Goal: Task Accomplishment & Management: Complete application form

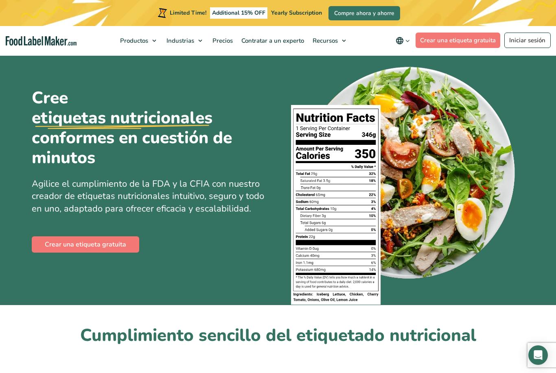
scroll to position [18, 0]
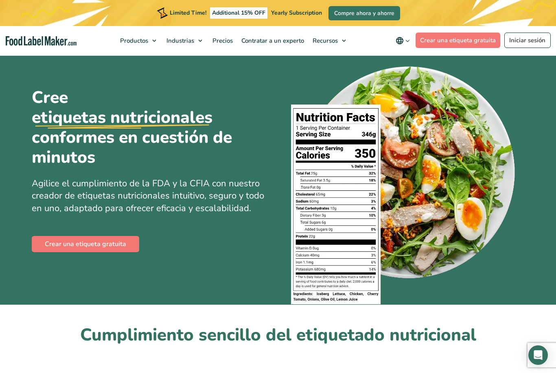
click at [122, 246] on link "Crear una etiqueta gratuita" at bounding box center [85, 244] width 107 height 16
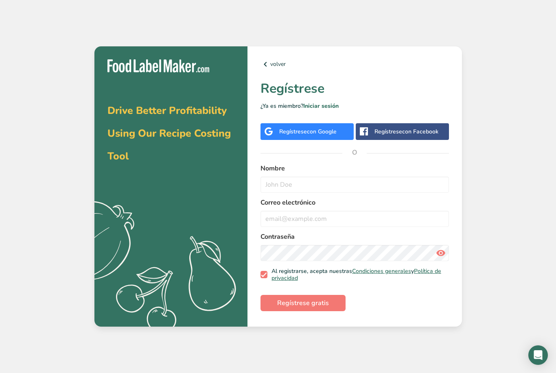
click at [328, 311] on button "Regístrese gratis" at bounding box center [302, 303] width 85 height 16
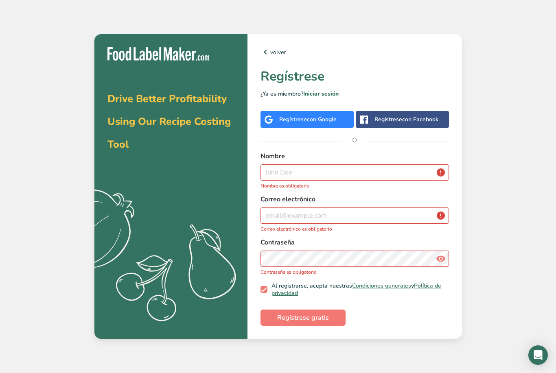
click at [317, 323] on span "Regístrese gratis" at bounding box center [303, 318] width 52 height 10
click at [356, 181] on input "text" at bounding box center [354, 172] width 188 height 16
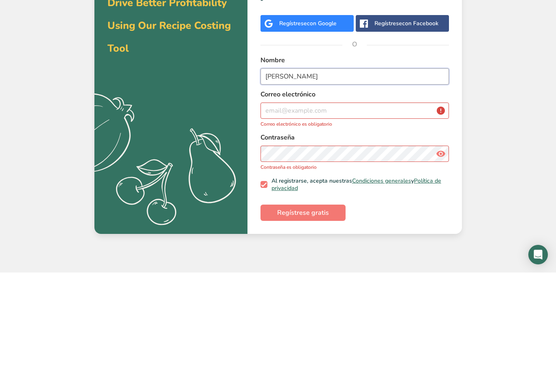
type input "Diana"
click at [357, 203] on input "email" at bounding box center [354, 211] width 188 height 16
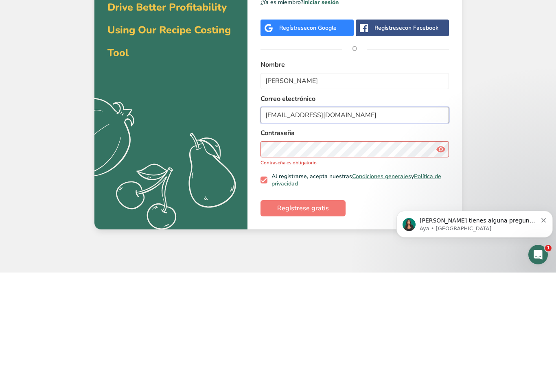
type input "dializeth2007@gmail.com"
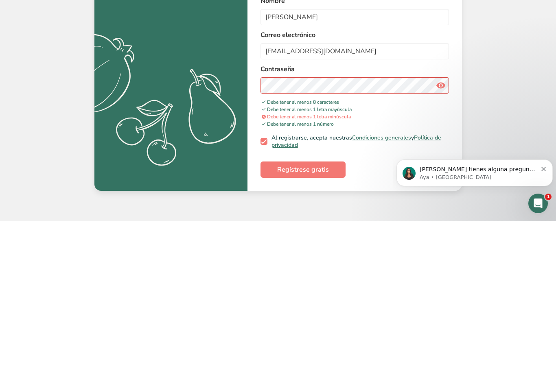
click at [443, 230] on icon at bounding box center [441, 237] width 10 height 15
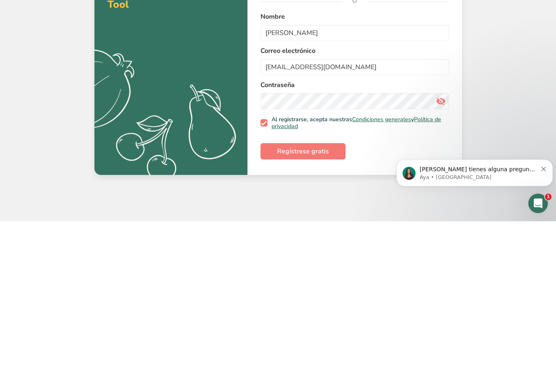
click at [325, 298] on span "Regístrese gratis" at bounding box center [303, 303] width 52 height 10
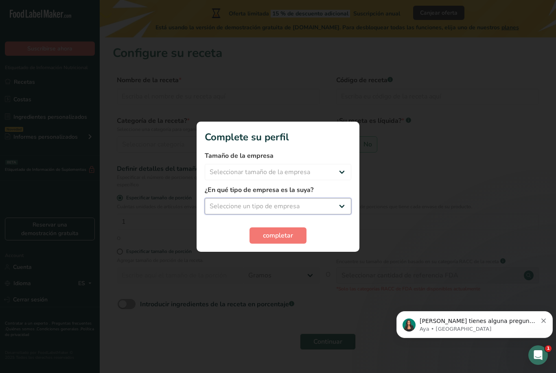
click at [346, 199] on select "Seleccione un tipo de empresa Fabricante de alimentos envasados Restaurante y c…" at bounding box center [278, 206] width 146 height 16
click at [299, 264] on div at bounding box center [278, 186] width 556 height 373
click at [338, 196] on div "¿En qué tipo de empresa es la suya? Fabricante de alimentos envasados Restauran…" at bounding box center [278, 199] width 146 height 29
click at [307, 202] on select "Fabricante de alimentos envasados Restaurante y cafetería Panadería Empresa de …" at bounding box center [278, 206] width 146 height 16
click at [299, 203] on select "Fabricante de alimentos envasados Restaurante y cafetería Panadería Empresa de …" at bounding box center [278, 206] width 146 height 16
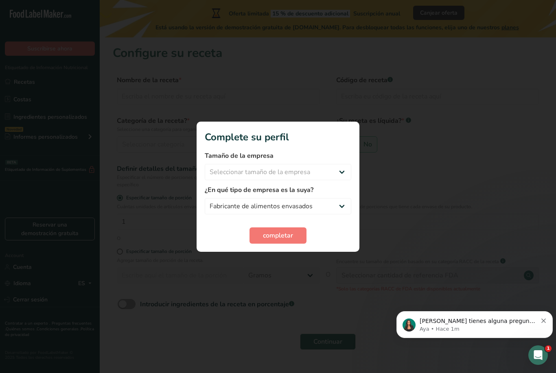
click at [290, 262] on div at bounding box center [278, 186] width 556 height 373
click at [293, 261] on div at bounding box center [278, 186] width 556 height 373
click at [347, 199] on select "Fabricante de alimentos envasados Restaurante y cafetería Panadería Empresa de …" at bounding box center [278, 206] width 146 height 16
click at [281, 208] on select "Fabricante de alimentos envasados Restaurante y cafetería Panadería Empresa de …" at bounding box center [278, 206] width 146 height 16
click at [344, 233] on div "completar" at bounding box center [278, 235] width 146 height 16
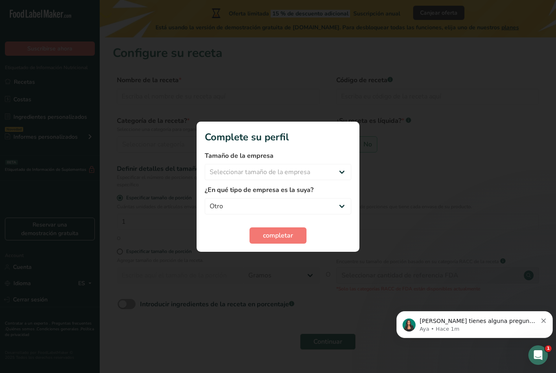
click at [337, 193] on label "¿En qué tipo de empresa es la suya?" at bounding box center [278, 190] width 146 height 10
click at [334, 200] on select "Fabricante de alimentos envasados Restaurante y cafetería Panadería Empresa de …" at bounding box center [278, 206] width 146 height 16
click at [295, 198] on select "Fabricante de alimentos envasados Restaurante y cafetería Panadería Empresa de …" at bounding box center [278, 206] width 146 height 16
click at [317, 200] on select "Fabricante de alimentos envasados Restaurante y cafetería Panadería Empresa de …" at bounding box center [278, 206] width 146 height 16
click at [343, 196] on div "¿En qué tipo de empresa es la suya? Fabricante de alimentos envasados Restauran…" at bounding box center [278, 199] width 146 height 29
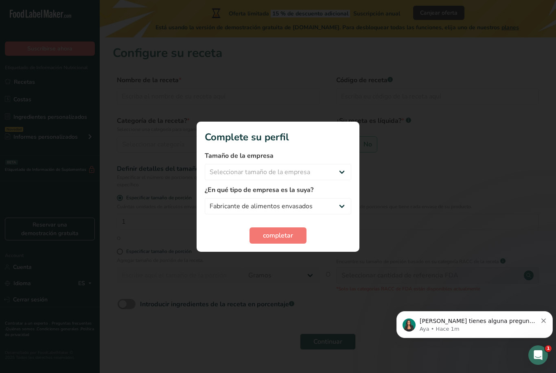
click at [297, 267] on div at bounding box center [278, 186] width 556 height 373
click at [294, 262] on div at bounding box center [278, 186] width 556 height 373
click at [293, 262] on div at bounding box center [278, 186] width 556 height 373
click at [289, 261] on div at bounding box center [278, 186] width 556 height 373
click at [290, 201] on select "Fabricante de alimentos envasados Restaurante y cafetería Panadería Empresa de …" at bounding box center [278, 206] width 146 height 16
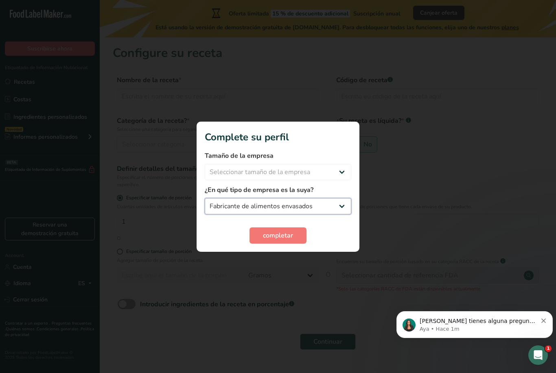
select select "8"
click at [340, 196] on div "¿En qué tipo de empresa es la suya? Fabricante de alimentos envasados Restauran…" at bounding box center [278, 199] width 146 height 29
click at [346, 196] on div "¿En qué tipo de empresa es la suya? Fabricante de alimentos envasados Restauran…" at bounding box center [278, 199] width 146 height 29
click at [336, 194] on label "¿En qué tipo de empresa es la suya?" at bounding box center [278, 190] width 146 height 10
click at [261, 195] on div "¿En qué tipo de empresa es la suya? Fabricante de alimentos envasados Restauran…" at bounding box center [278, 199] width 146 height 29
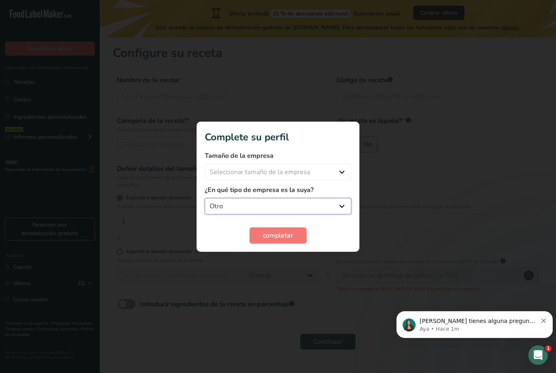
click at [235, 198] on select "Fabricante de alimentos envasados Restaurante y cafetería Panadería Empresa de …" at bounding box center [278, 206] width 146 height 16
click at [224, 196] on div "¿En qué tipo de empresa es la suya? Fabricante de alimentos envasados Restauran…" at bounding box center [278, 199] width 146 height 29
click at [301, 201] on select "Fabricante de alimentos envasados Restaurante y cafetería Panadería Empresa de …" at bounding box center [278, 206] width 146 height 16
click at [307, 199] on select "Fabricante de alimentos envasados Restaurante y cafetería Panadería Empresa de …" at bounding box center [278, 206] width 146 height 16
click at [305, 199] on select "Fabricante de alimentos envasados Restaurante y cafetería Panadería Empresa de …" at bounding box center [278, 206] width 146 height 16
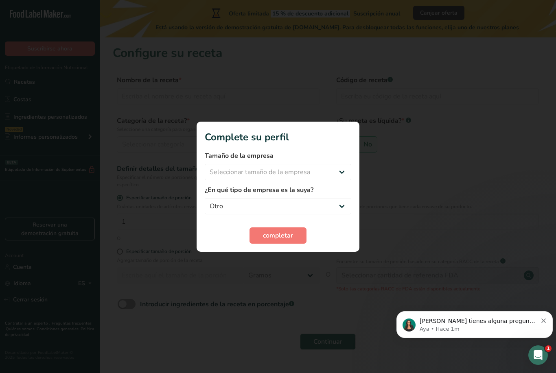
click at [330, 234] on div "completar" at bounding box center [278, 235] width 146 height 16
click at [344, 229] on div "completar" at bounding box center [278, 235] width 146 height 16
click at [336, 194] on label "¿En qué tipo de empresa es la suya?" at bounding box center [278, 190] width 146 height 10
click at [291, 196] on div "¿En qué tipo de empresa es la suya? Fabricante de alimentos envasados Restauran…" at bounding box center [278, 199] width 146 height 29
click at [346, 201] on select "Fabricante de alimentos envasados Restaurante y cafetería Panadería Empresa de …" at bounding box center [278, 206] width 146 height 16
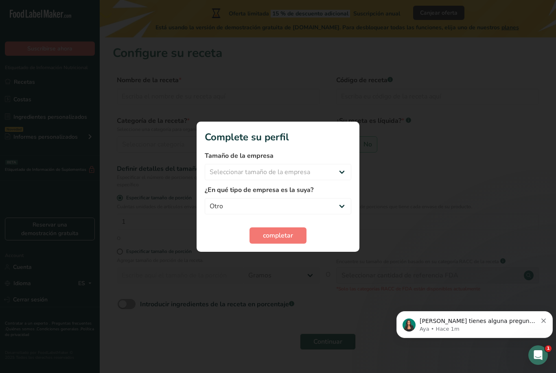
click at [342, 231] on div "completar" at bounding box center [278, 235] width 146 height 16
click at [341, 198] on select "Fabricante de alimentos envasados Restaurante y cafetería Panadería Empresa de …" at bounding box center [278, 206] width 146 height 16
click at [345, 195] on div "¿En qué tipo de empresa es la suya? Fabricante de alimentos envasados Restauran…" at bounding box center [278, 199] width 146 height 29
click at [344, 196] on div "¿En qué tipo de empresa es la suya? Fabricante de alimentos envasados Restauran…" at bounding box center [278, 199] width 146 height 29
click at [251, 196] on div "¿En qué tipo de empresa es la suya? Fabricante de alimentos envasados Restauran…" at bounding box center [278, 199] width 146 height 29
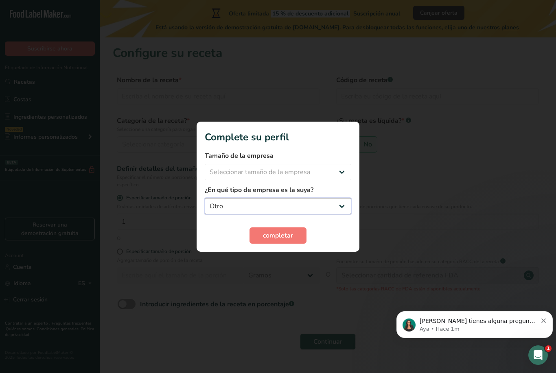
click at [306, 198] on select "Fabricante de alimentos envasados Restaurante y cafetería Panadería Empresa de …" at bounding box center [278, 206] width 146 height 16
click at [287, 268] on div at bounding box center [278, 186] width 556 height 373
click at [291, 262] on div at bounding box center [278, 186] width 556 height 373
click at [345, 235] on div "completar" at bounding box center [278, 235] width 146 height 16
click at [322, 237] on div "completar" at bounding box center [278, 235] width 146 height 16
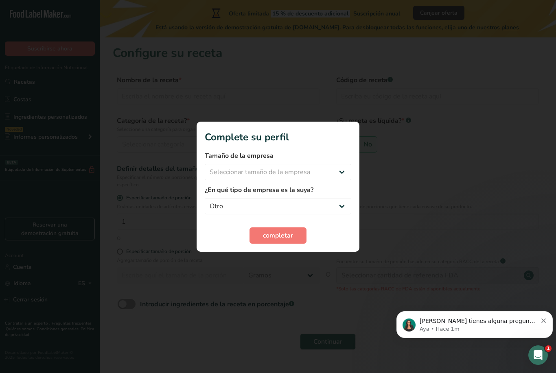
click at [327, 235] on div "completar" at bounding box center [278, 235] width 146 height 16
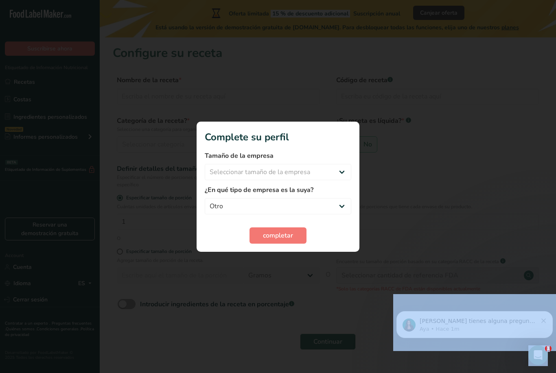
click at [426, 127] on div at bounding box center [278, 186] width 556 height 373
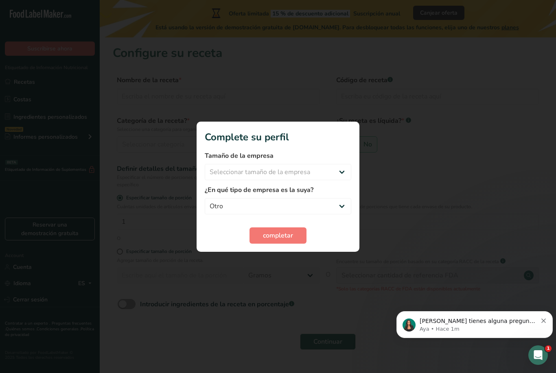
click at [345, 236] on div "completar" at bounding box center [278, 235] width 146 height 16
click at [346, 192] on label "¿En qué tipo de empresa es la suya?" at bounding box center [278, 190] width 146 height 10
click at [344, 199] on select "Fabricante de alimentos envasados Restaurante y cafetería Panadería Empresa de …" at bounding box center [278, 206] width 146 height 16
click at [340, 199] on select "Fabricante de alimentos envasados Restaurante y cafetería Panadería Empresa de …" at bounding box center [278, 206] width 146 height 16
click at [421, 114] on div at bounding box center [278, 186] width 556 height 373
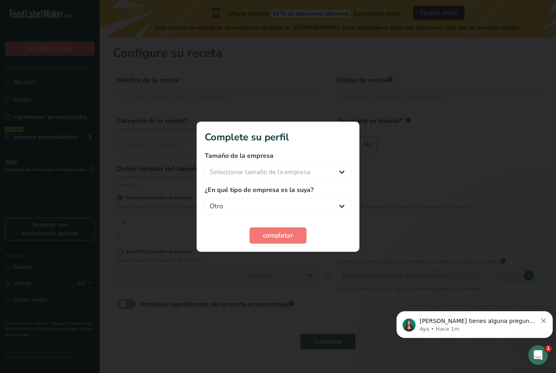
click at [285, 262] on div at bounding box center [278, 186] width 556 height 373
click at [288, 260] on div at bounding box center [278, 186] width 556 height 373
click at [288, 259] on div at bounding box center [278, 186] width 556 height 373
click at [288, 257] on div at bounding box center [278, 186] width 556 height 373
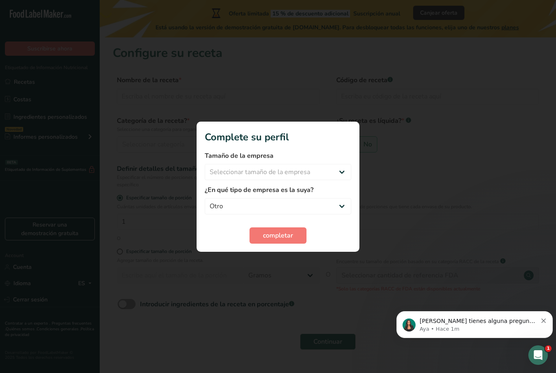
click at [288, 257] on div at bounding box center [278, 186] width 556 height 373
click at [286, 255] on div at bounding box center [278, 186] width 556 height 373
click at [417, 127] on div at bounding box center [278, 186] width 556 height 373
click at [300, 204] on select "Fabricante de alimentos envasados Restaurante y cafetería Panadería Empresa de …" at bounding box center [278, 206] width 146 height 16
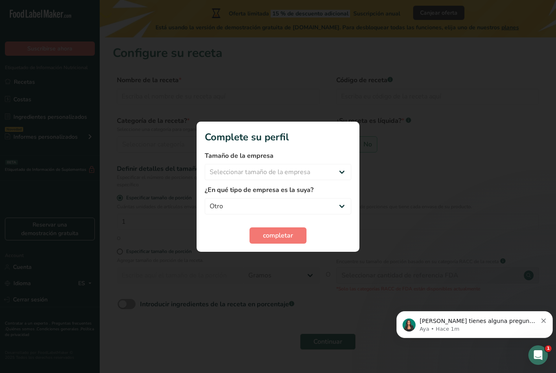
click at [322, 189] on label "¿En qué tipo de empresa es la suya?" at bounding box center [278, 190] width 146 height 10
click at [322, 188] on label "¿En qué tipo de empresa es la suya?" at bounding box center [278, 190] width 146 height 10
click at [342, 171] on select "Seleccionar tamaño de la empresa Menos de 10 empleados De 10 a 50 empleados De …" at bounding box center [278, 172] width 146 height 16
select select "1"
click at [301, 204] on select "Seleccione un tipo de empresa Fabricante de alimentos envasados Restaurante y c…" at bounding box center [278, 206] width 146 height 16
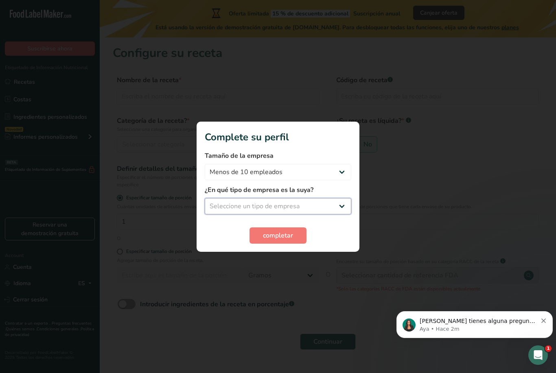
select select "1"
click at [281, 233] on span "completar" at bounding box center [278, 236] width 30 height 10
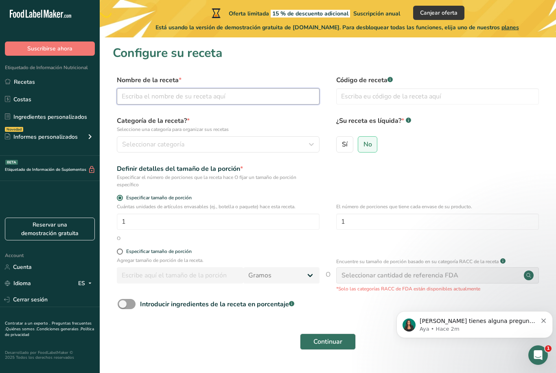
click at [284, 95] on input "text" at bounding box center [218, 96] width 203 height 16
type input "Galletas"
click at [297, 146] on div "Seleccionar categoría" at bounding box center [215, 145] width 187 height 10
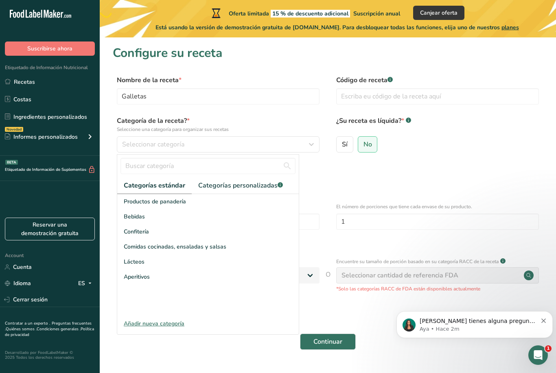
click at [284, 146] on div "Seleccionar categoría" at bounding box center [215, 145] width 187 height 10
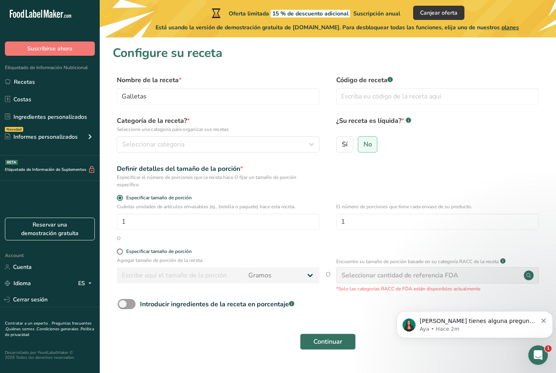
click at [296, 145] on div "Seleccionar categoría" at bounding box center [215, 145] width 187 height 10
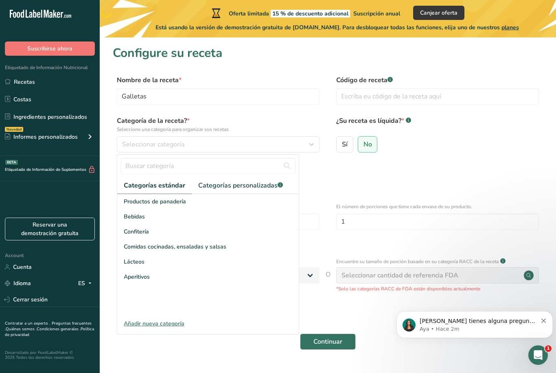
click at [145, 229] on span "Confitería" at bounding box center [136, 231] width 25 height 9
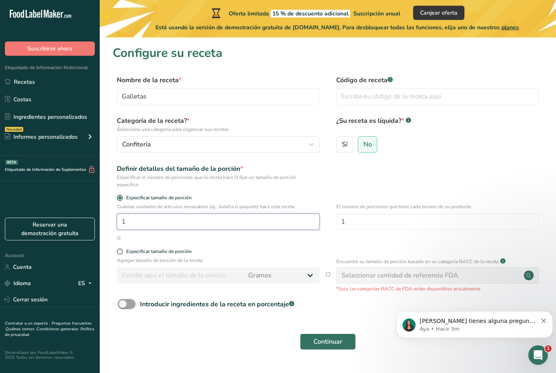
click at [221, 223] on input "1" at bounding box center [218, 222] width 203 height 16
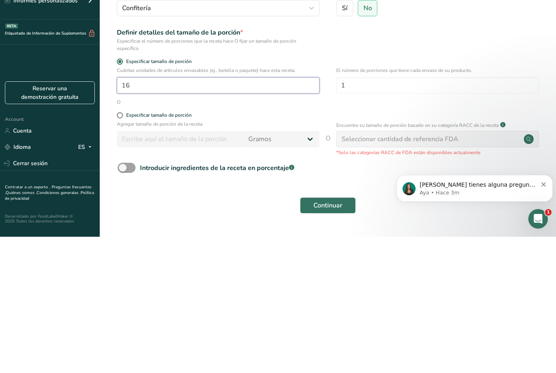
type input "16"
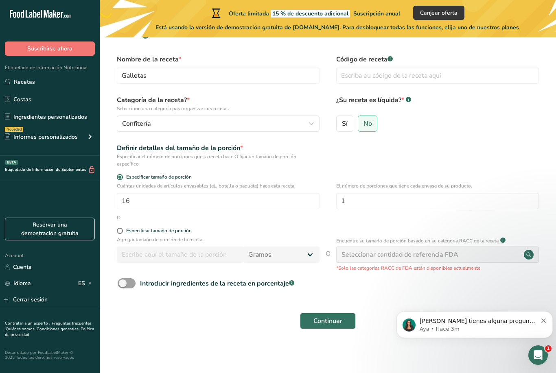
click at [121, 228] on span at bounding box center [120, 231] width 6 height 6
click at [121, 228] on input "Especificar tamaño de porción" at bounding box center [119, 230] width 5 height 5
radio input "true"
radio input "false"
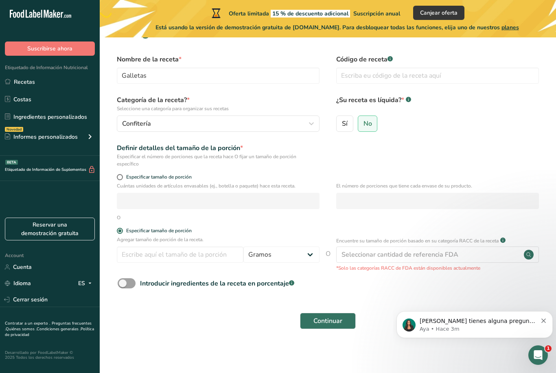
click at [120, 174] on span at bounding box center [120, 177] width 6 height 6
click at [120, 175] on input "Especificar tamaño de porción" at bounding box center [119, 177] width 5 height 5
radio input "true"
radio input "false"
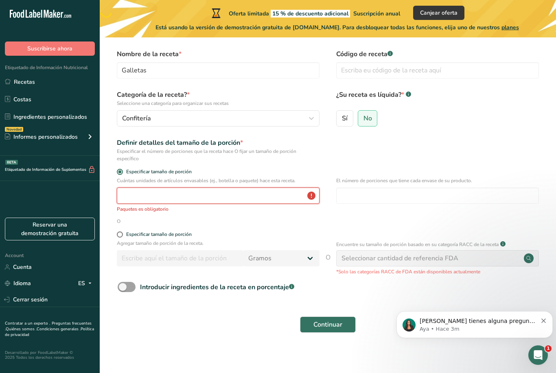
click at [131, 196] on input "number" at bounding box center [218, 196] width 203 height 16
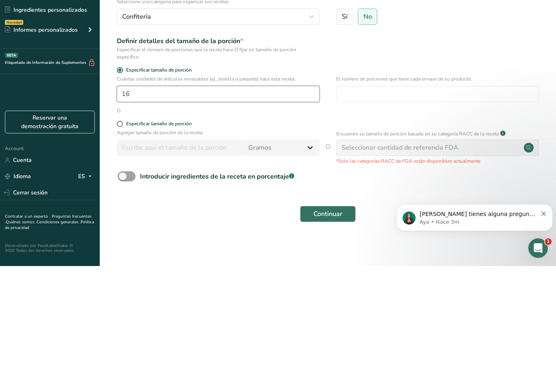
type input "16"
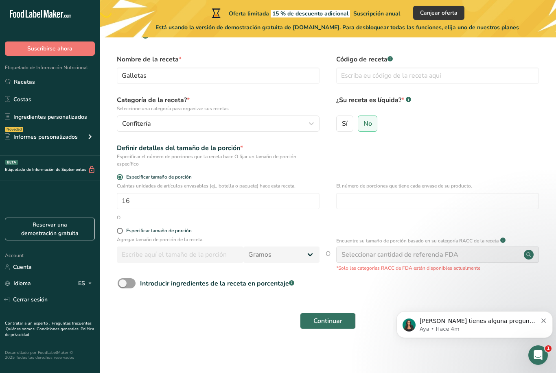
click at [119, 228] on span at bounding box center [120, 231] width 6 height 6
click at [119, 228] on input "Especificar tamaño de porción" at bounding box center [119, 230] width 5 height 5
radio input "true"
radio input "false"
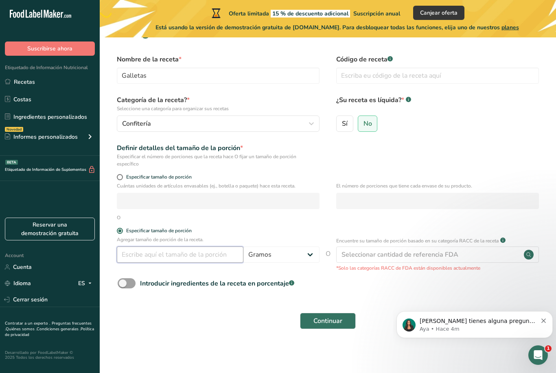
click at [210, 248] on input "number" at bounding box center [180, 255] width 127 height 16
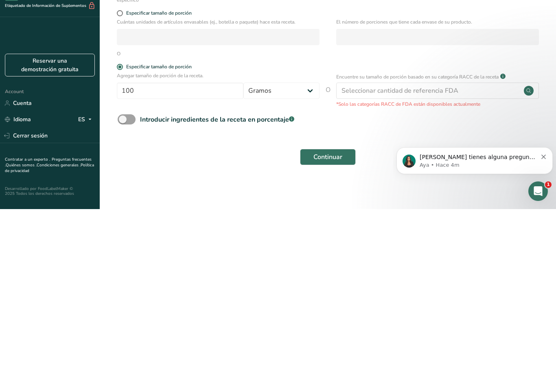
click at [267, 308] on div "Continuar" at bounding box center [328, 321] width 430 height 26
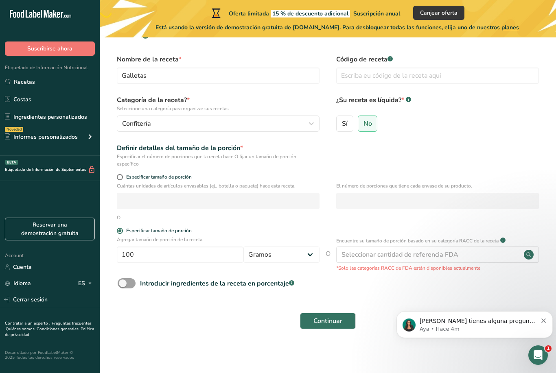
click at [497, 249] on div "Seleccionar cantidad de referencia FDA" at bounding box center [437, 255] width 203 height 16
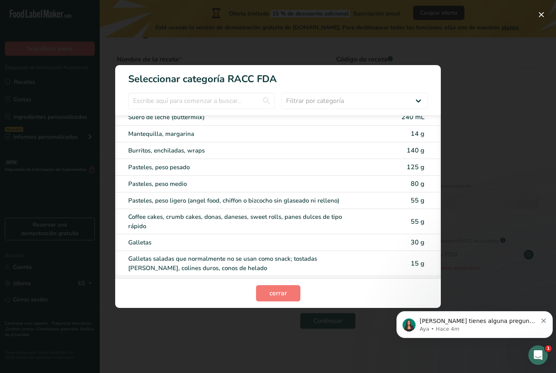
scroll to position [83, 0]
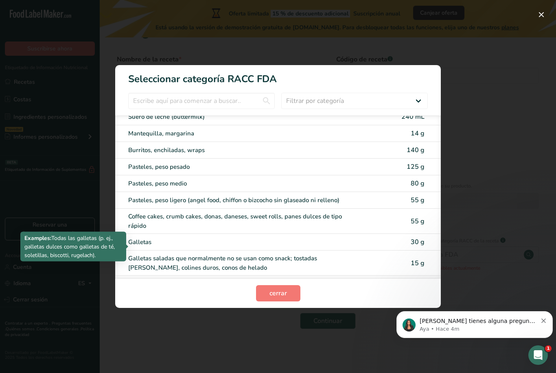
click at [255, 243] on div "Galletas" at bounding box center [243, 242] width 231 height 9
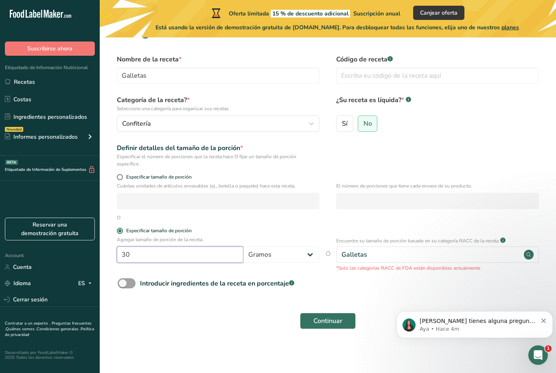
click at [186, 250] on input "30" at bounding box center [180, 255] width 127 height 16
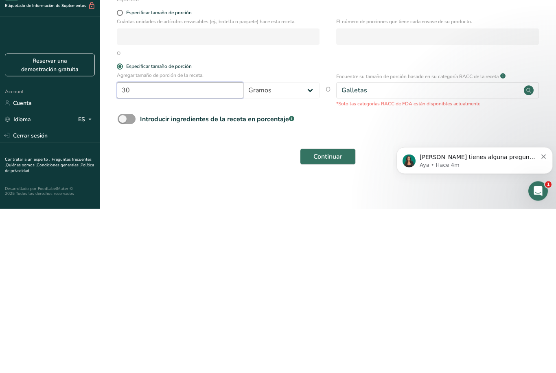
type input "3"
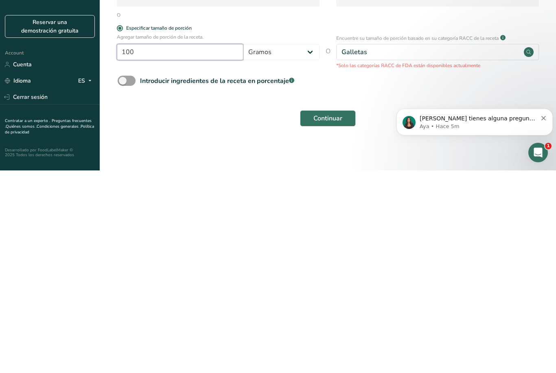
scroll to position [21, 0]
type input "100"
click at [340, 316] on span "Continuar" at bounding box center [327, 321] width 29 height 10
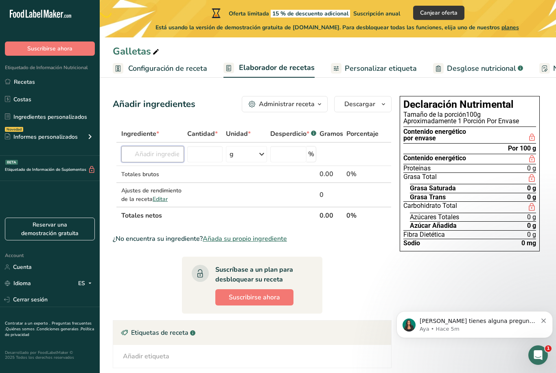
click at [168, 155] on input "text" at bounding box center [152, 154] width 63 height 16
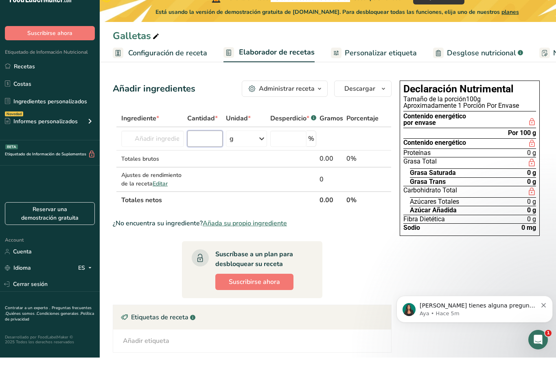
click at [199, 146] on input "number" at bounding box center [204, 154] width 35 height 16
click at [168, 146] on input "text" at bounding box center [152, 154] width 63 height 16
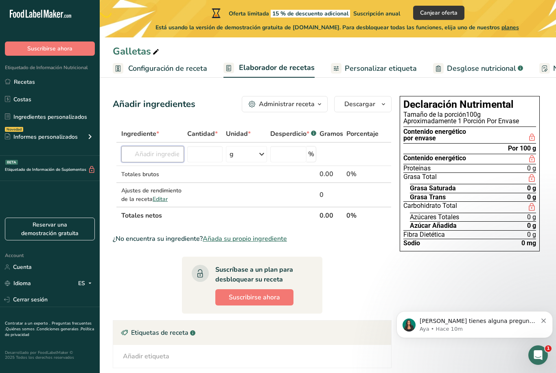
click at [166, 154] on input "text" at bounding box center [152, 154] width 63 height 16
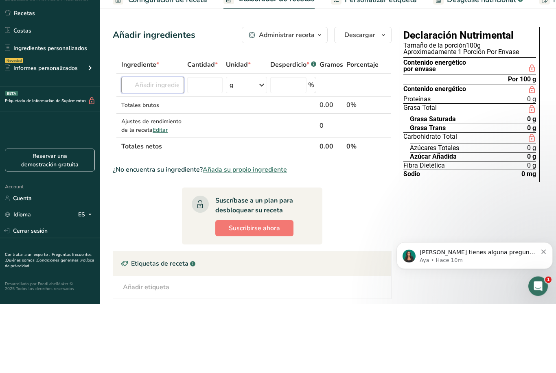
paste input "Mantequilla : 200 g Huevo: 2 unidades (53 g c/u) Alulosa: 150 g Stevia líquida:…"
type input "Mantequilla : 200 g Huevo: 2 unidades (53 g c/u) Alulosa: 150 g Stevia líquida:…"
click at [255, 146] on div "g" at bounding box center [246, 154] width 41 height 16
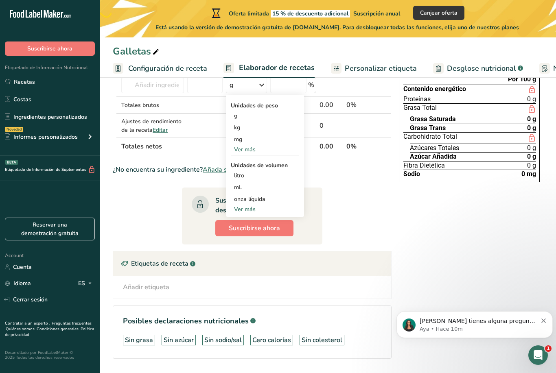
click at [240, 118] on div "g" at bounding box center [265, 116] width 68 height 12
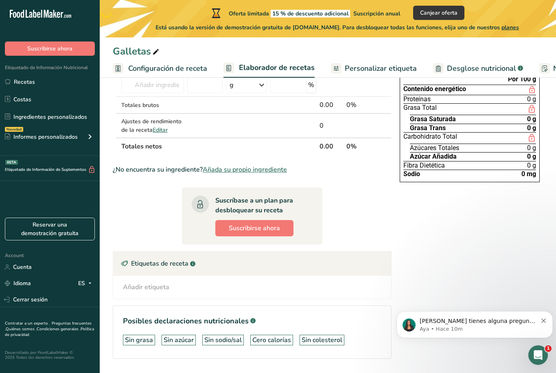
click at [392, 70] on span "Personalizar etiqueta" at bounding box center [381, 68] width 72 height 11
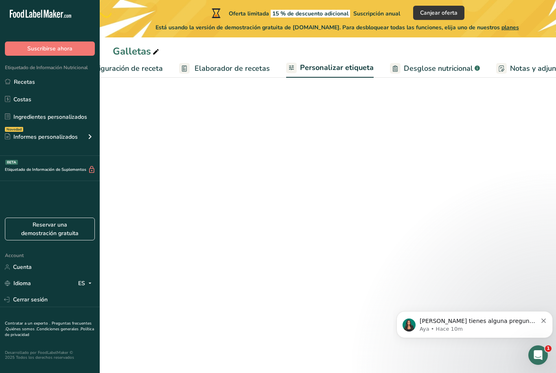
scroll to position [26, 0]
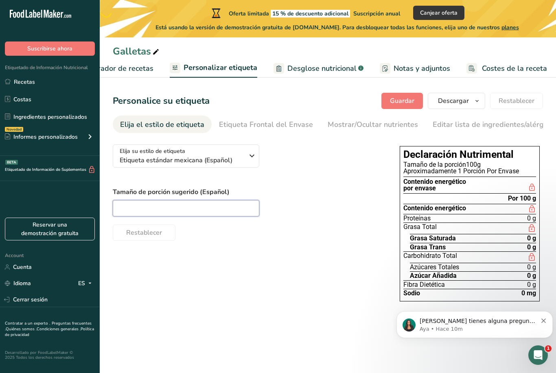
click at [239, 200] on input "text" at bounding box center [186, 208] width 146 height 16
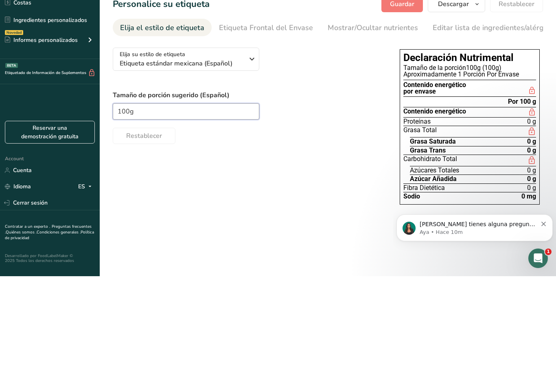
type input "100g"
click at [331, 221] on div "Restablecer" at bounding box center [248, 231] width 271 height 20
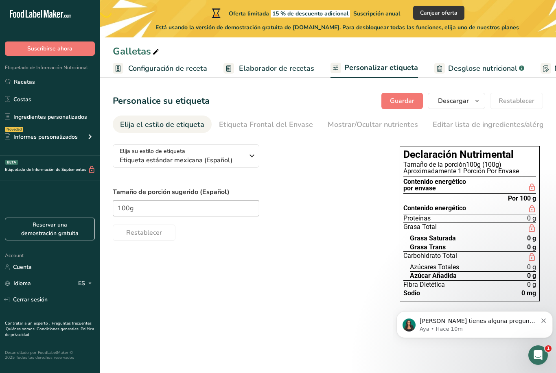
scroll to position [0, 0]
click at [186, 67] on span "Configuración de receta" at bounding box center [167, 68] width 79 height 11
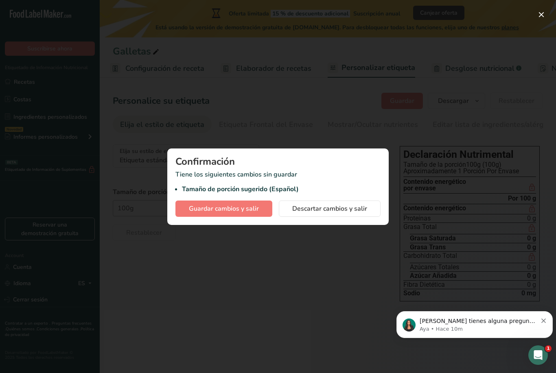
scroll to position [0, 3]
click at [363, 111] on div at bounding box center [278, 186] width 556 height 373
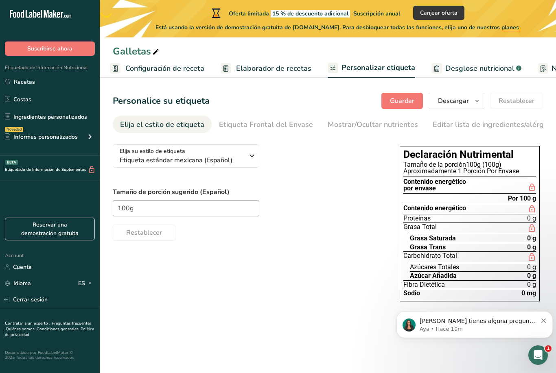
click at [297, 67] on span "Elaborador de recetas" at bounding box center [273, 68] width 75 height 11
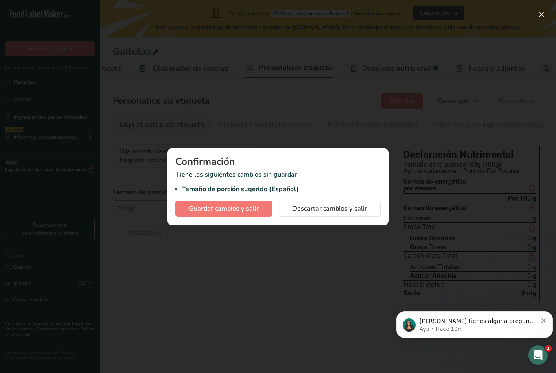
scroll to position [0, 113]
click at [379, 114] on div at bounding box center [278, 186] width 556 height 373
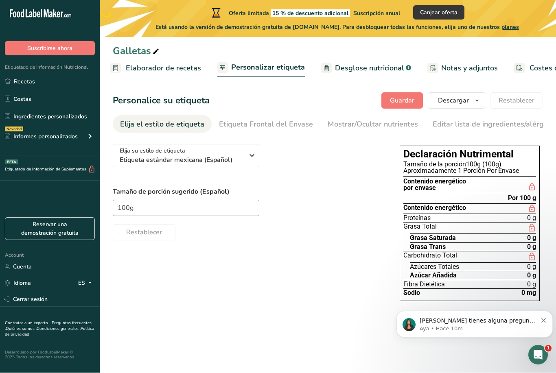
scroll to position [0, 0]
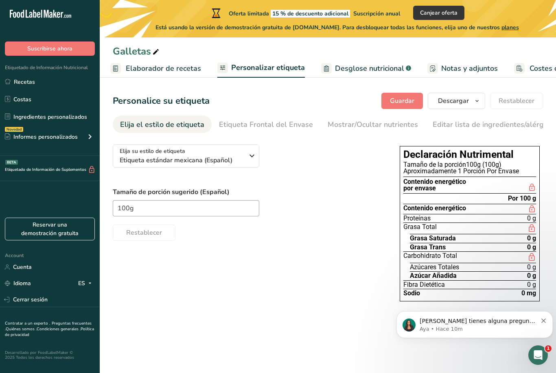
click at [300, 122] on div "Etiqueta Frontal del Envase" at bounding box center [266, 124] width 94 height 11
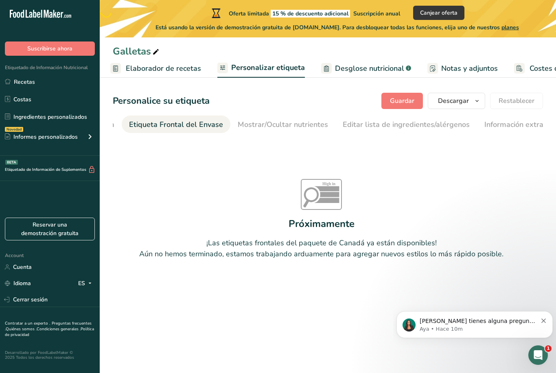
scroll to position [0, 97]
click at [296, 123] on div "Mostrar/Ocultar nutrientes" at bounding box center [276, 124] width 90 height 11
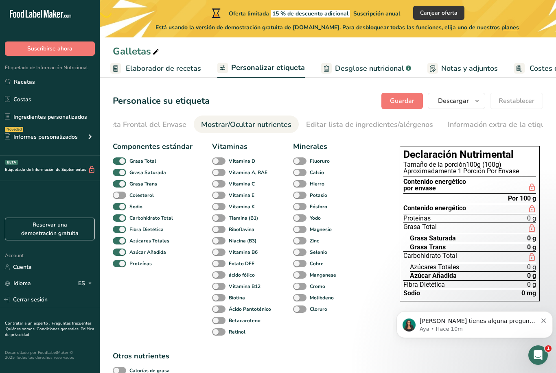
scroll to position [0, 135]
click at [378, 125] on div "Editar lista de ingredientes/alérgenos" at bounding box center [360, 124] width 127 height 11
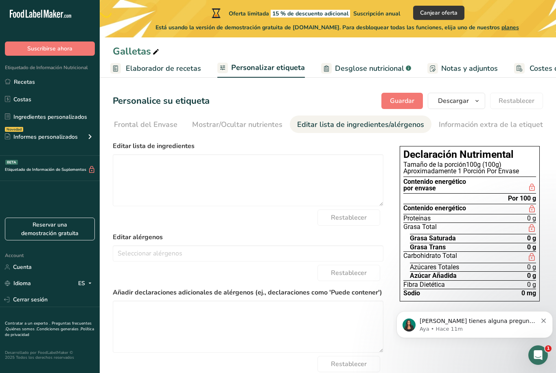
click at [476, 100] on icon "button" at bounding box center [477, 101] width 7 height 10
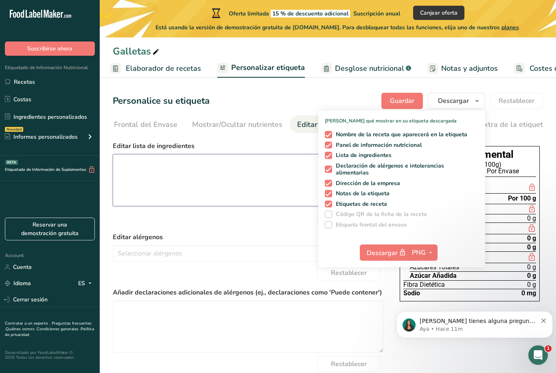
click at [247, 200] on textarea at bounding box center [248, 180] width 271 height 52
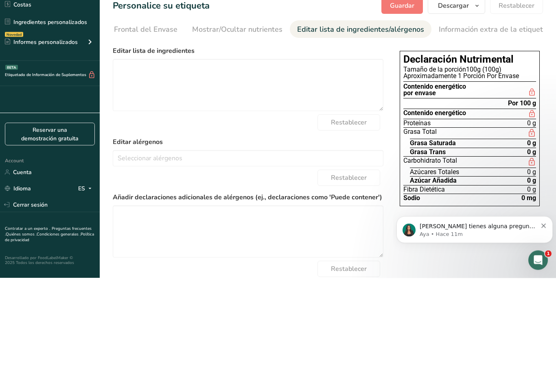
scroll to position [48, 0]
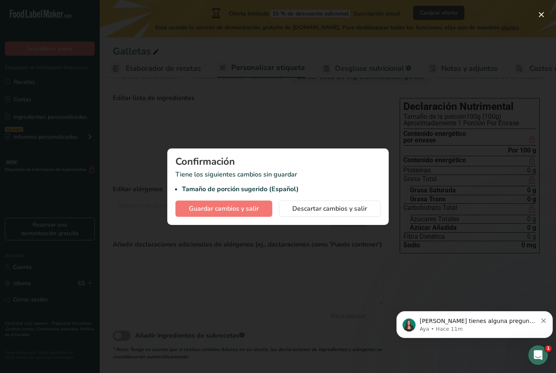
click at [360, 213] on span "Descartar cambios y salir" at bounding box center [329, 209] width 75 height 10
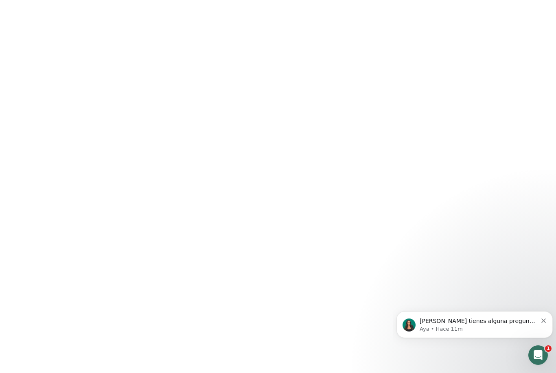
scroll to position [26, 0]
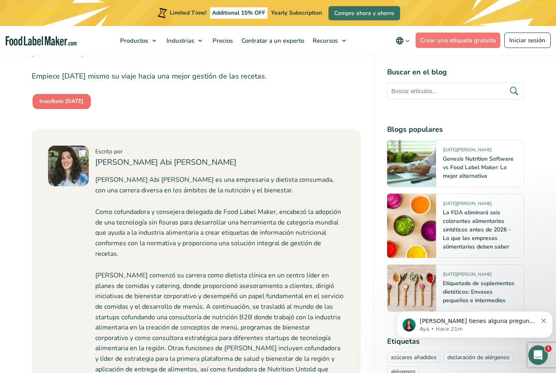
scroll to position [3397, 0]
click at [343, 17] on link "Compre ahora y ahorre" at bounding box center [364, 13] width 72 height 14
